Goal: Navigation & Orientation: Find specific page/section

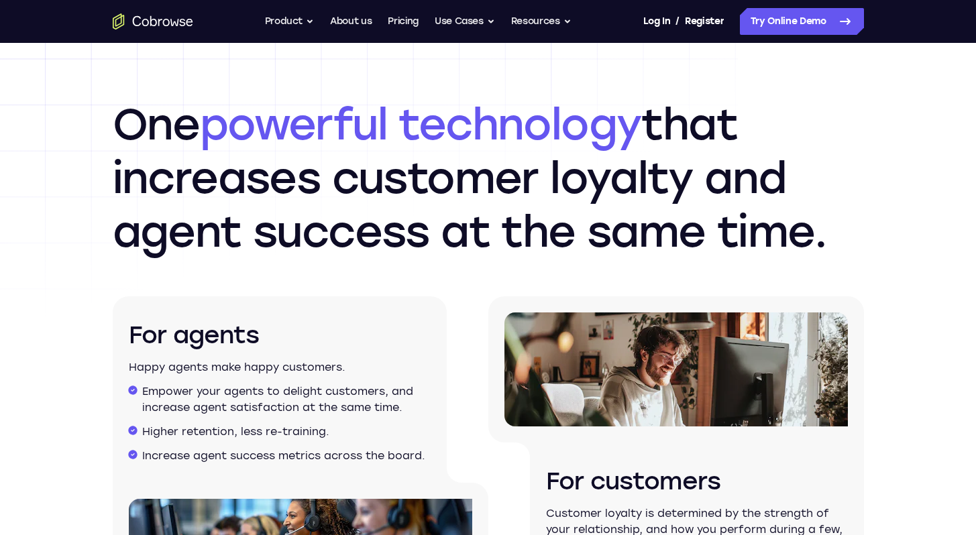
scroll to position [1987, 0]
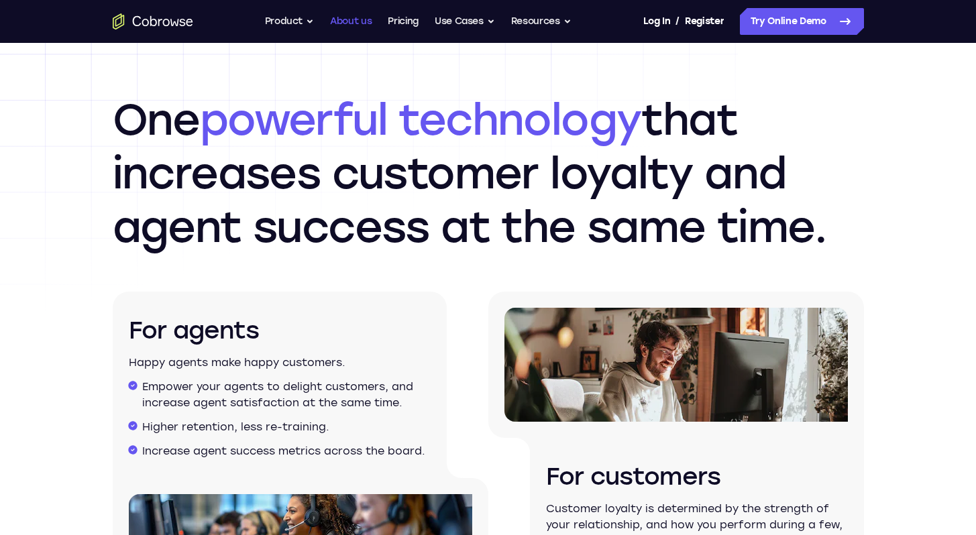
click at [355, 20] on link "About us" at bounding box center [351, 21] width 42 height 27
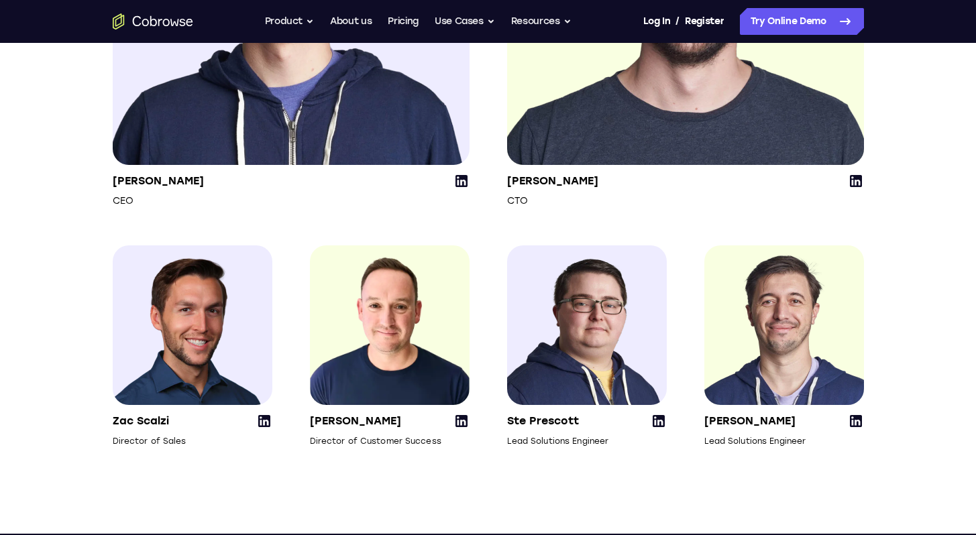
scroll to position [1841, 0]
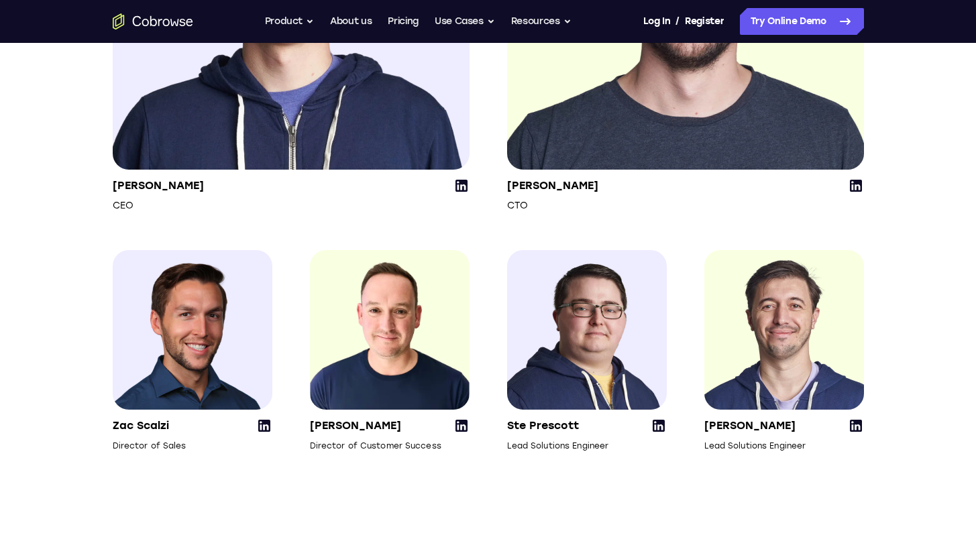
click at [851, 192] on icon at bounding box center [856, 186] width 12 height 12
click at [294, 270] on div "John Snyder CEO Andy Pritchard CTO Zac Scalzi Director of Sales Huw Edwards Dir…" at bounding box center [488, 133] width 751 height 640
click at [463, 192] on icon at bounding box center [461, 186] width 12 height 12
